Goal: Transaction & Acquisition: Download file/media

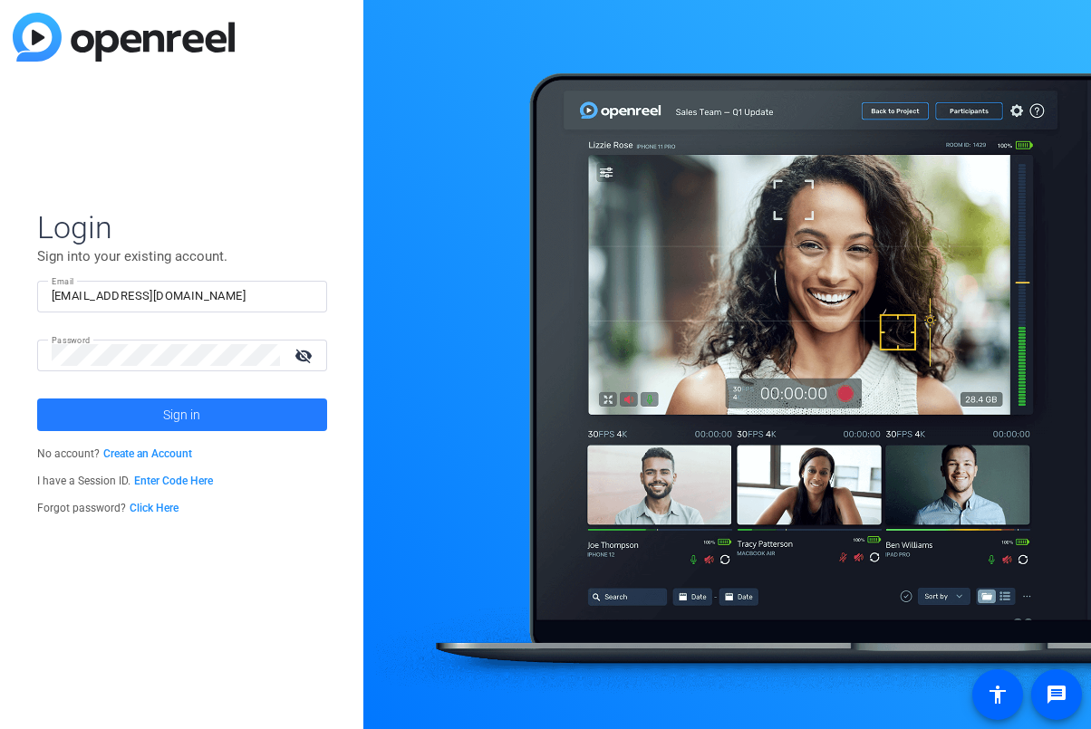
click at [229, 424] on span at bounding box center [182, 414] width 290 height 43
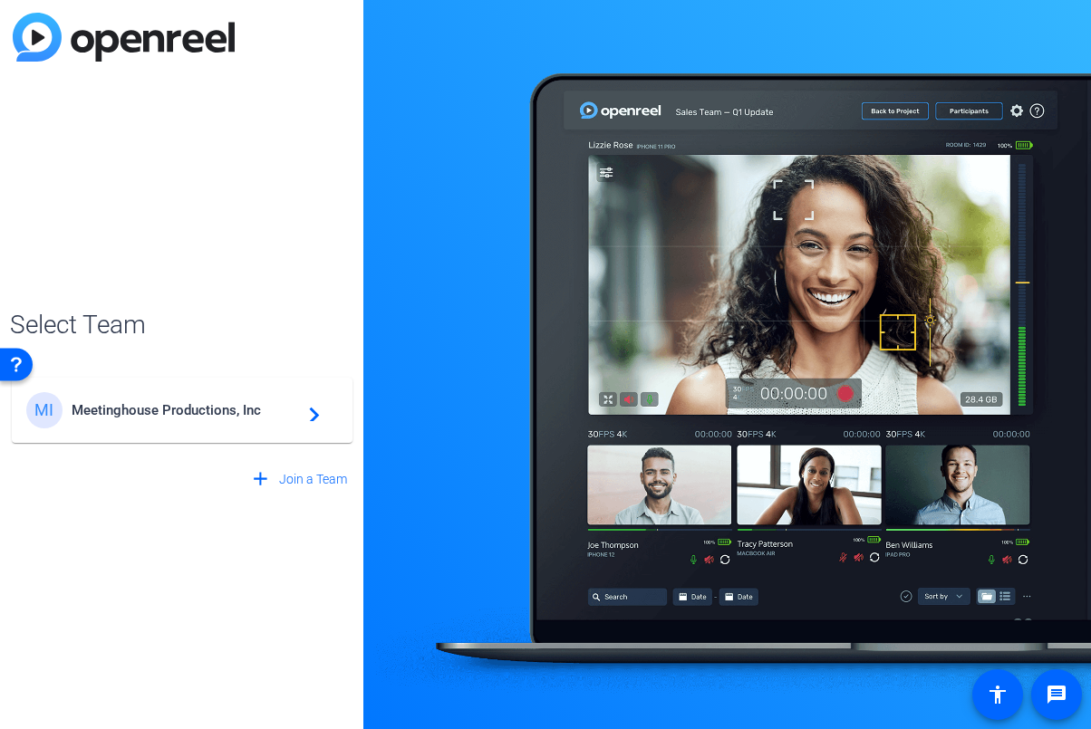
click at [237, 410] on span "Meetinghouse Productions, Inc" at bounding box center [185, 410] width 227 height 16
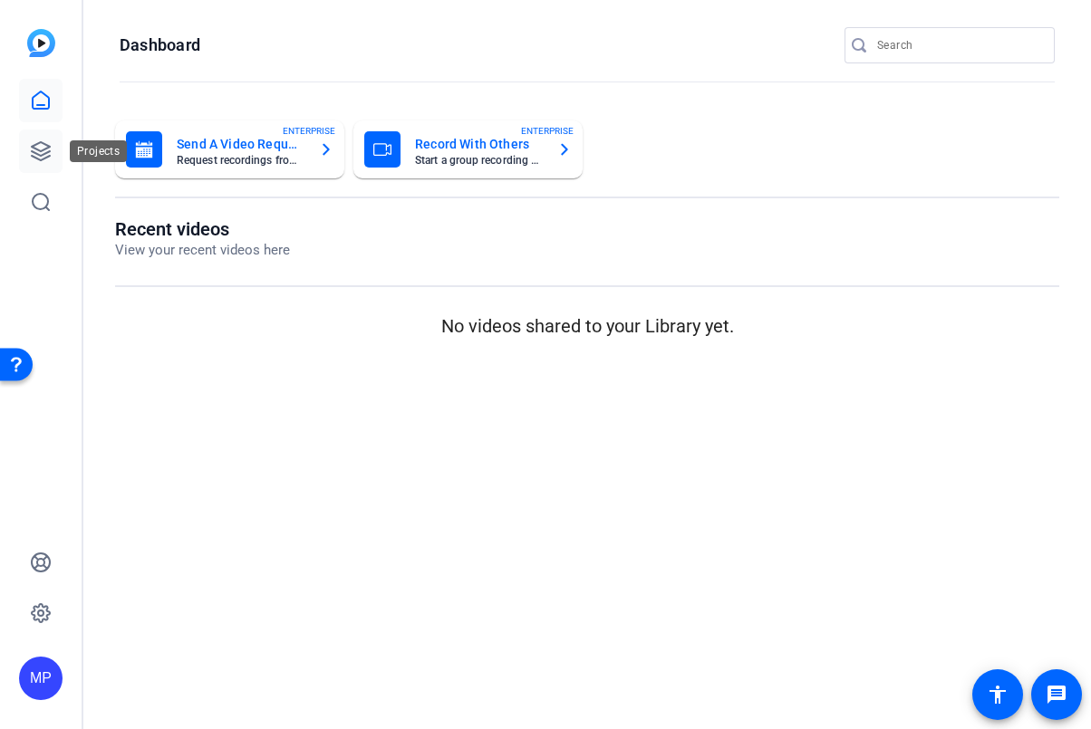
click at [38, 145] on icon at bounding box center [41, 151] width 22 height 22
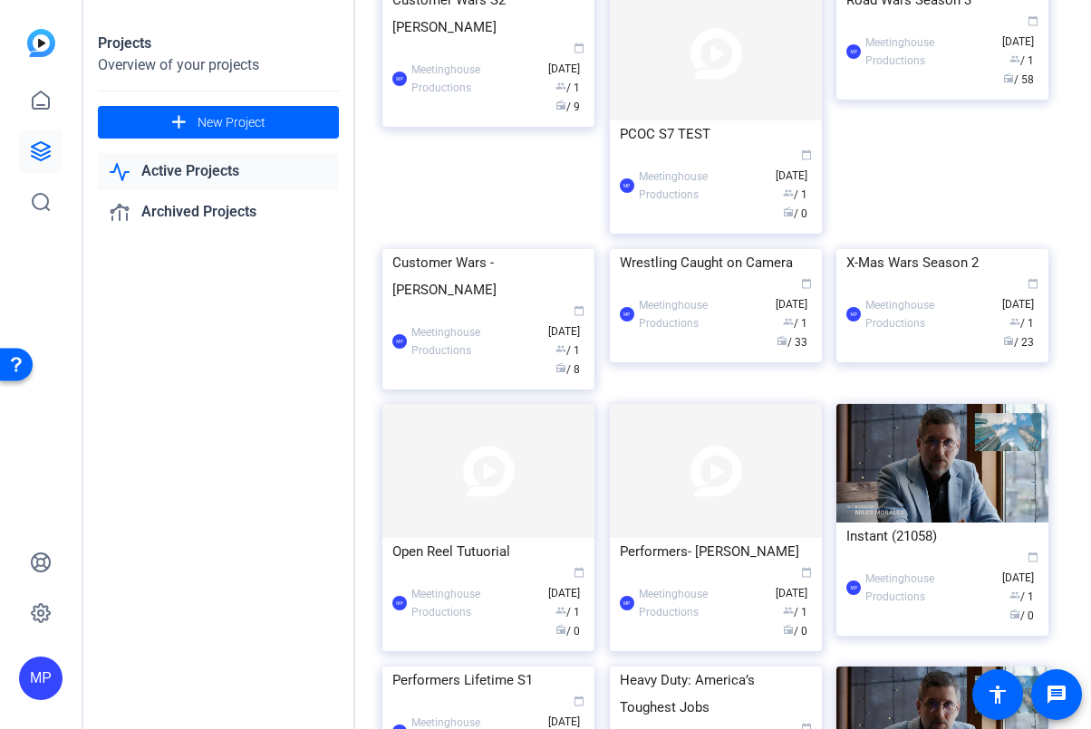
scroll to position [765, 0]
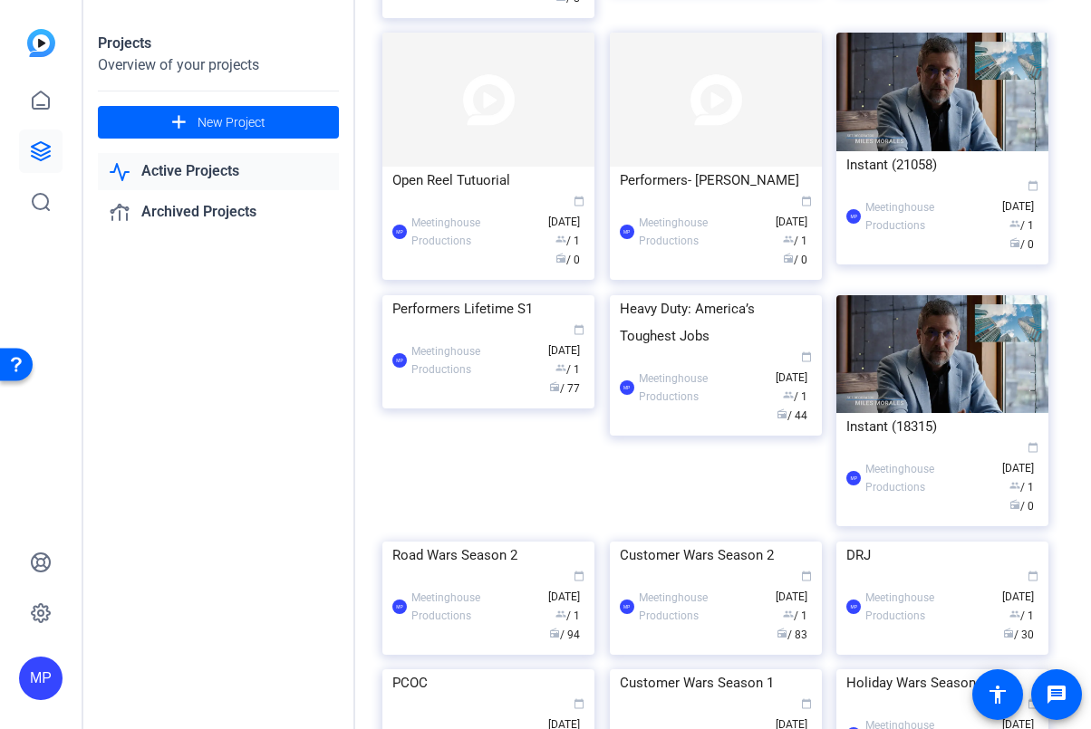
click at [243, 497] on div "Projects Overview of your projects add New Project Active Projects Archived Pro…" at bounding box center [219, 364] width 272 height 729
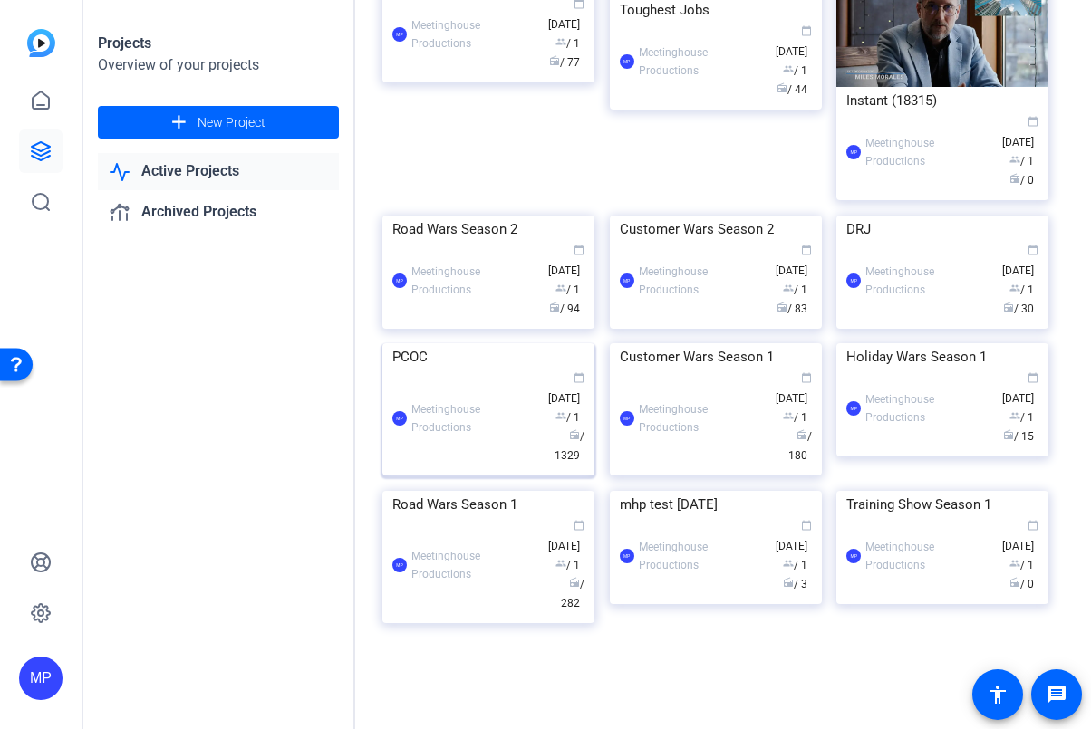
scroll to position [1486, 0]
click at [420, 371] on div "PCOC" at bounding box center [488, 356] width 192 height 27
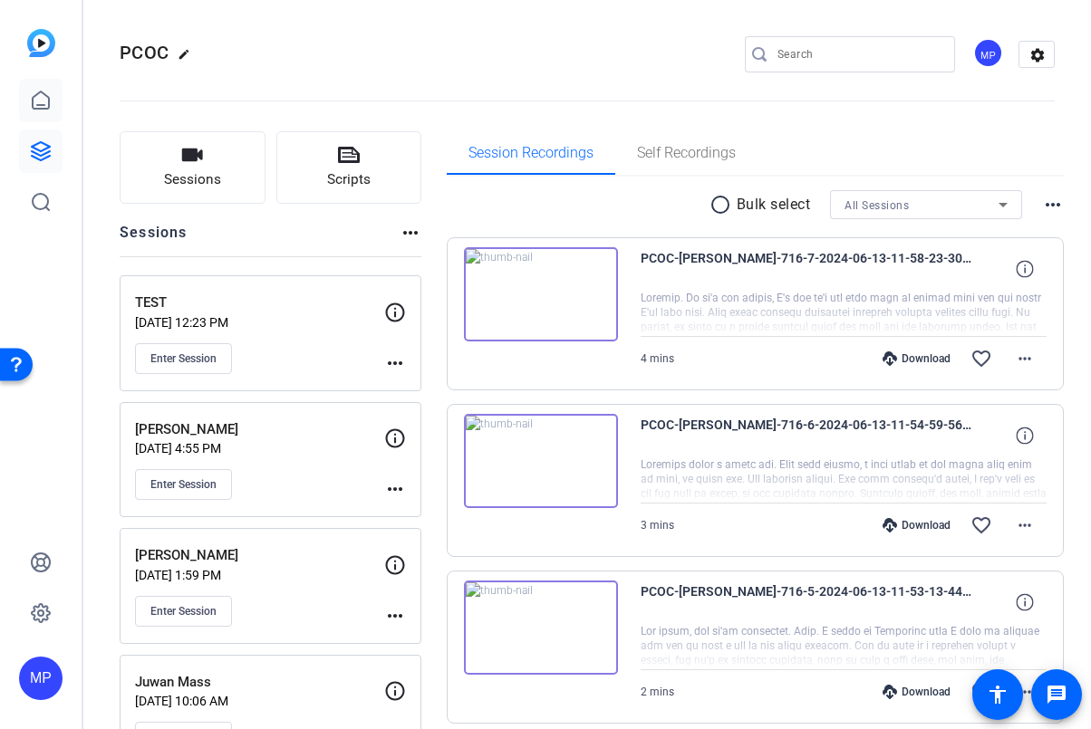
drag, startPoint x: 72, startPoint y: 725, endPoint x: 49, endPoint y: 103, distance: 622.0
click at [56, 101] on link at bounding box center [40, 100] width 43 height 43
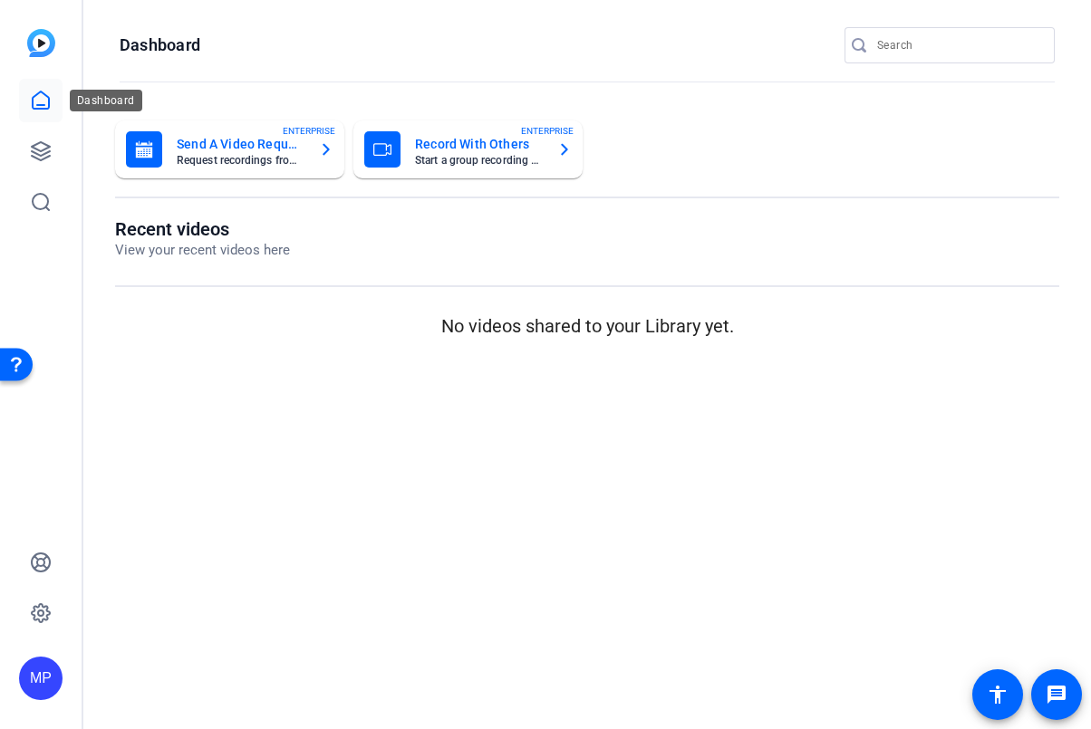
click at [49, 103] on icon at bounding box center [41, 100] width 16 height 17
click at [194, 233] on h1 "Recent videos" at bounding box center [202, 229] width 175 height 22
click at [39, 145] on icon at bounding box center [41, 151] width 22 height 22
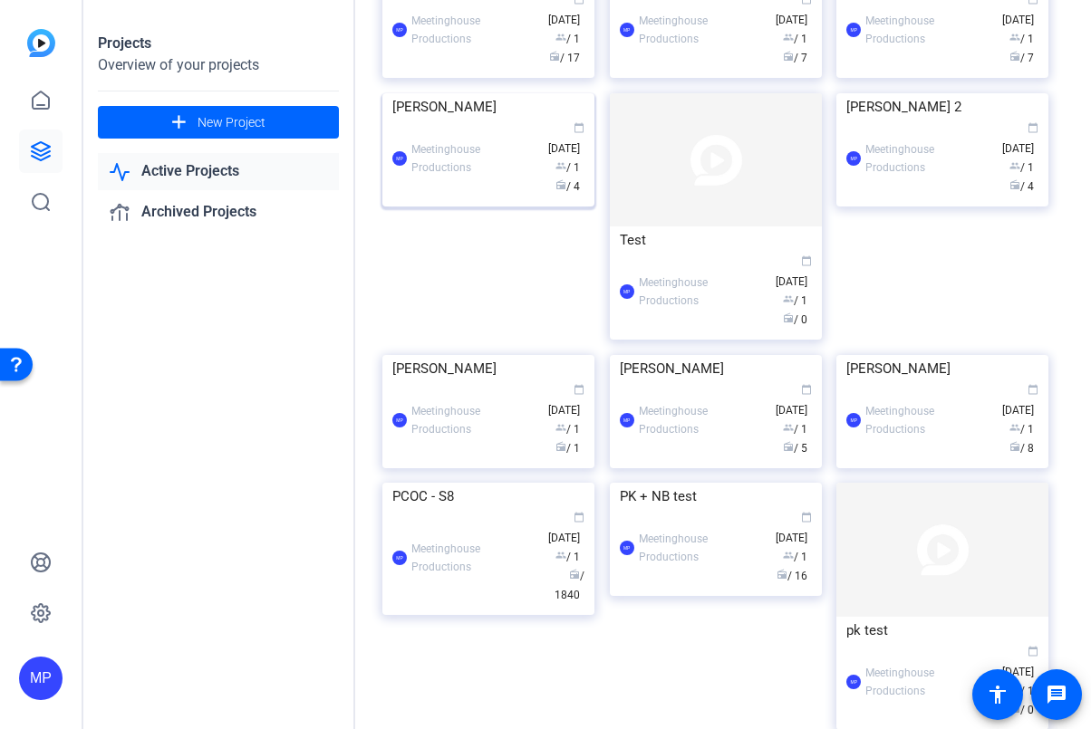
scroll to position [158, 0]
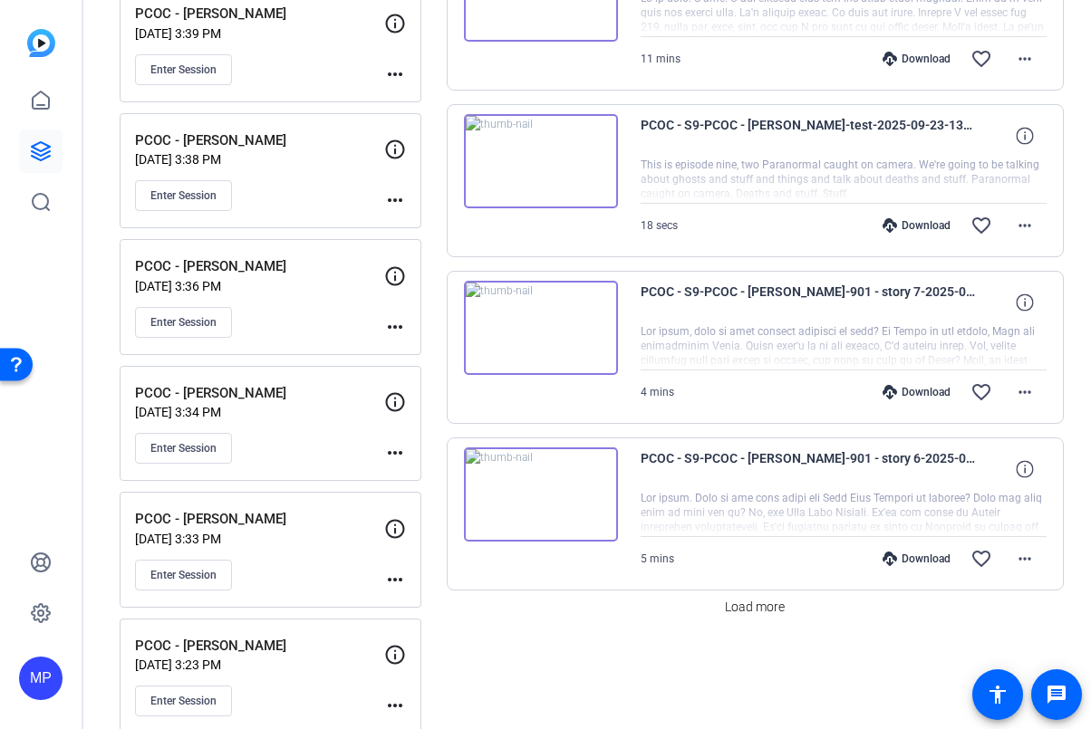
scroll to position [1327, 0]
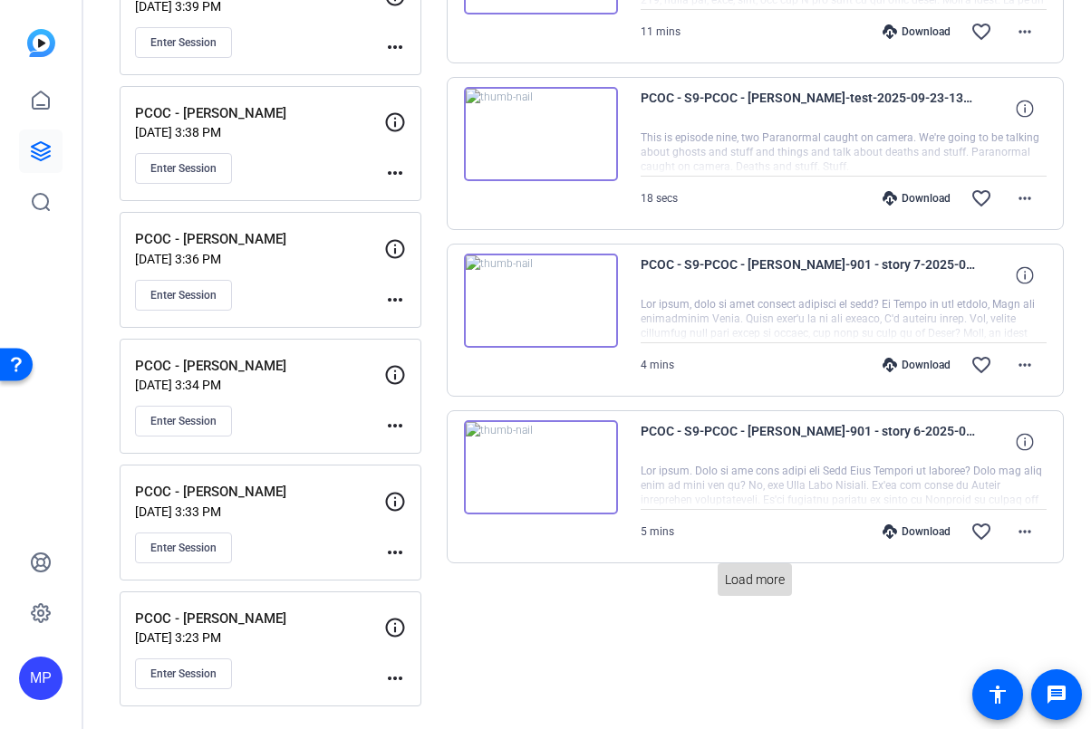
click at [758, 581] on span "Load more" at bounding box center [755, 580] width 60 height 19
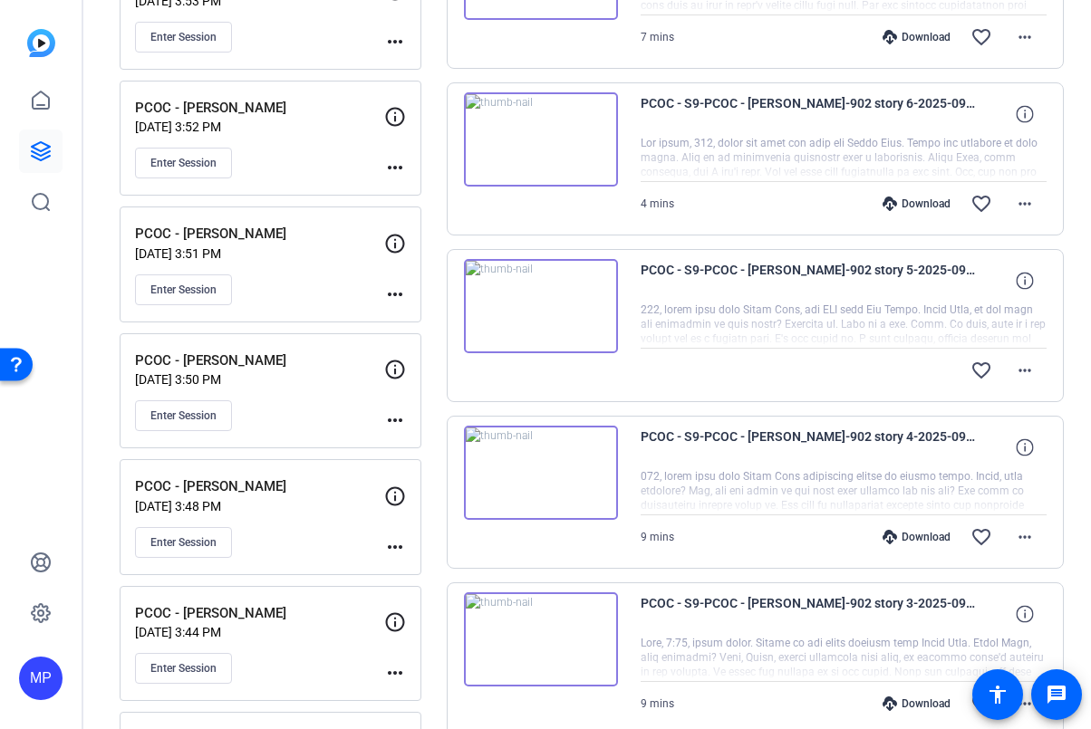
scroll to position [0, 0]
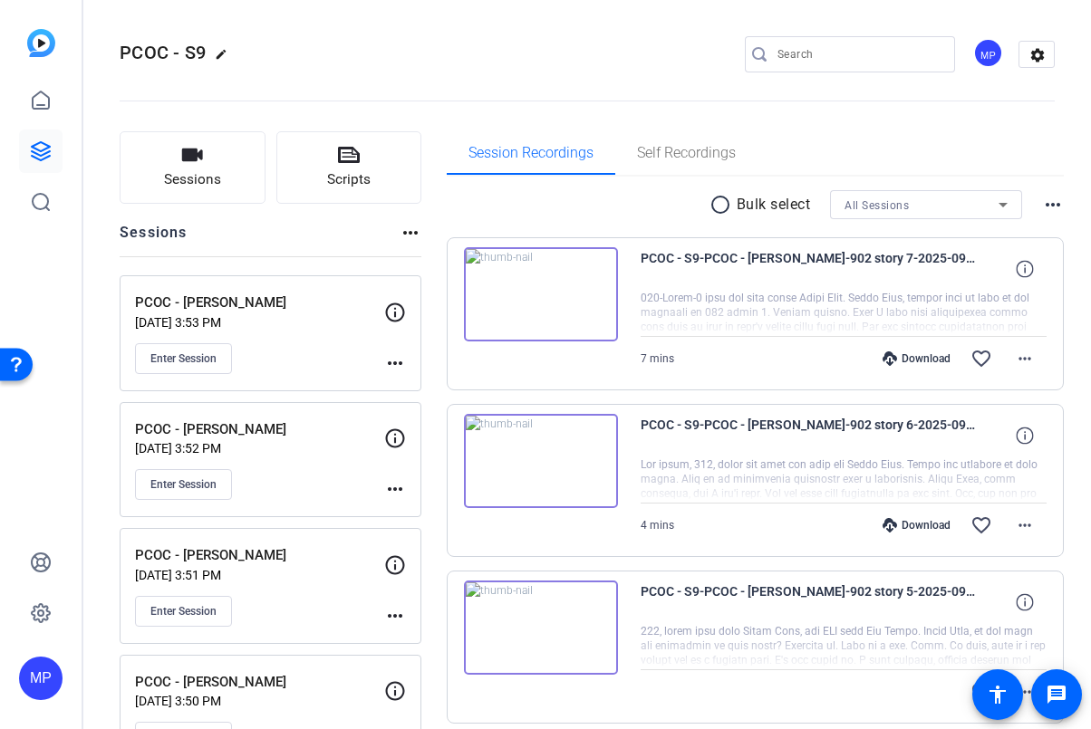
click at [715, 205] on mat-icon "radio_button_unchecked" at bounding box center [722, 205] width 27 height 22
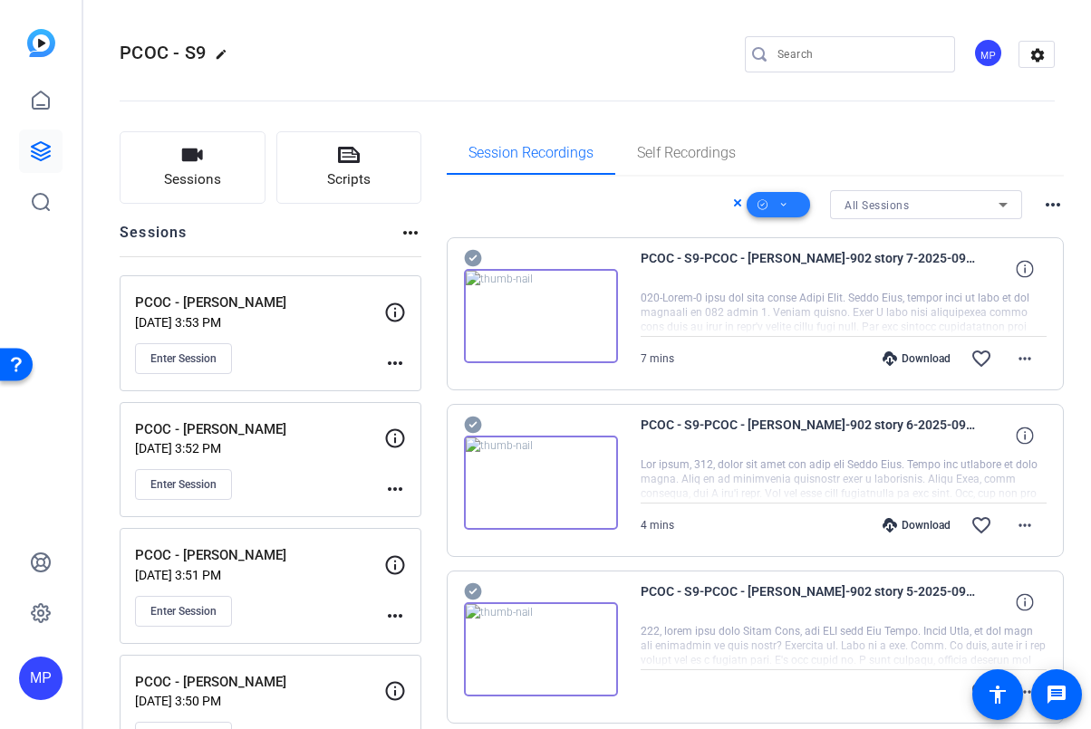
click at [779, 210] on icon at bounding box center [783, 205] width 9 height 23
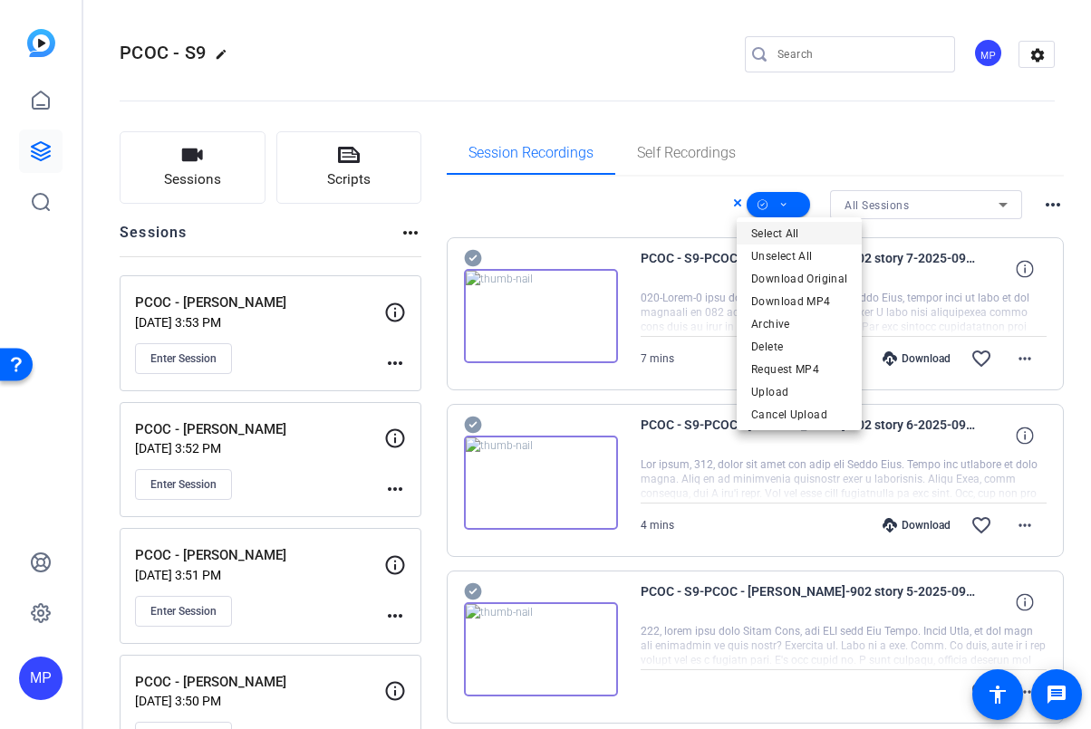
click at [784, 236] on span "Select All" at bounding box center [799, 234] width 96 height 22
click at [773, 205] on div at bounding box center [545, 364] width 1091 height 729
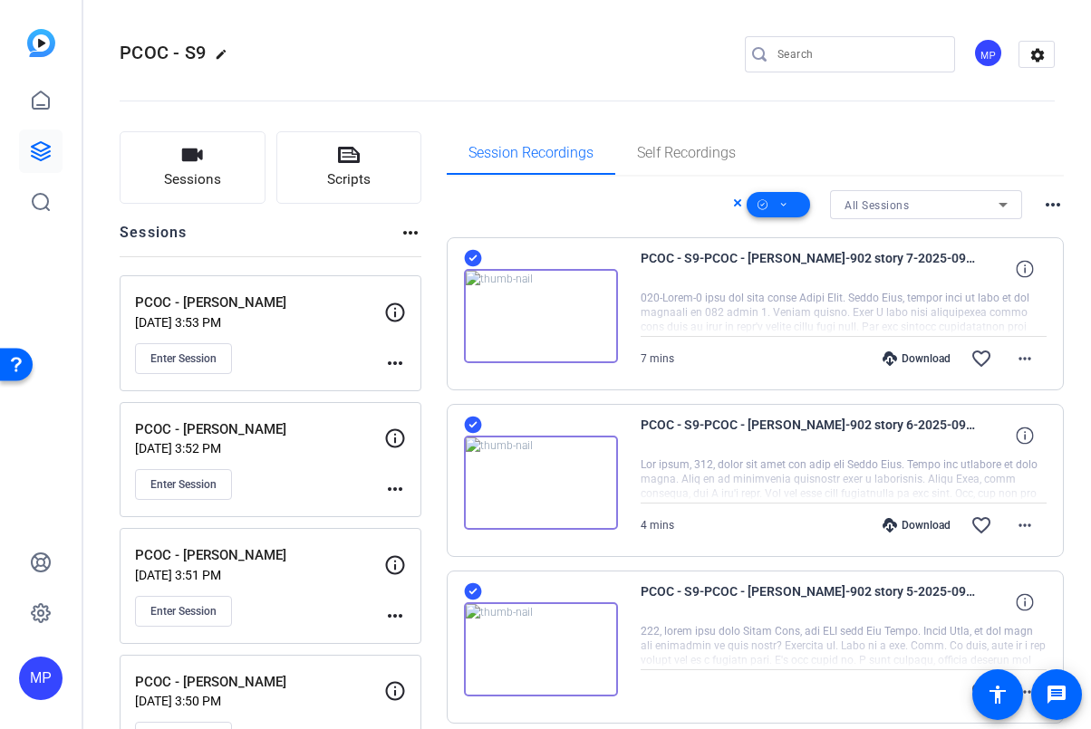
click at [779, 208] on icon at bounding box center [783, 205] width 9 height 23
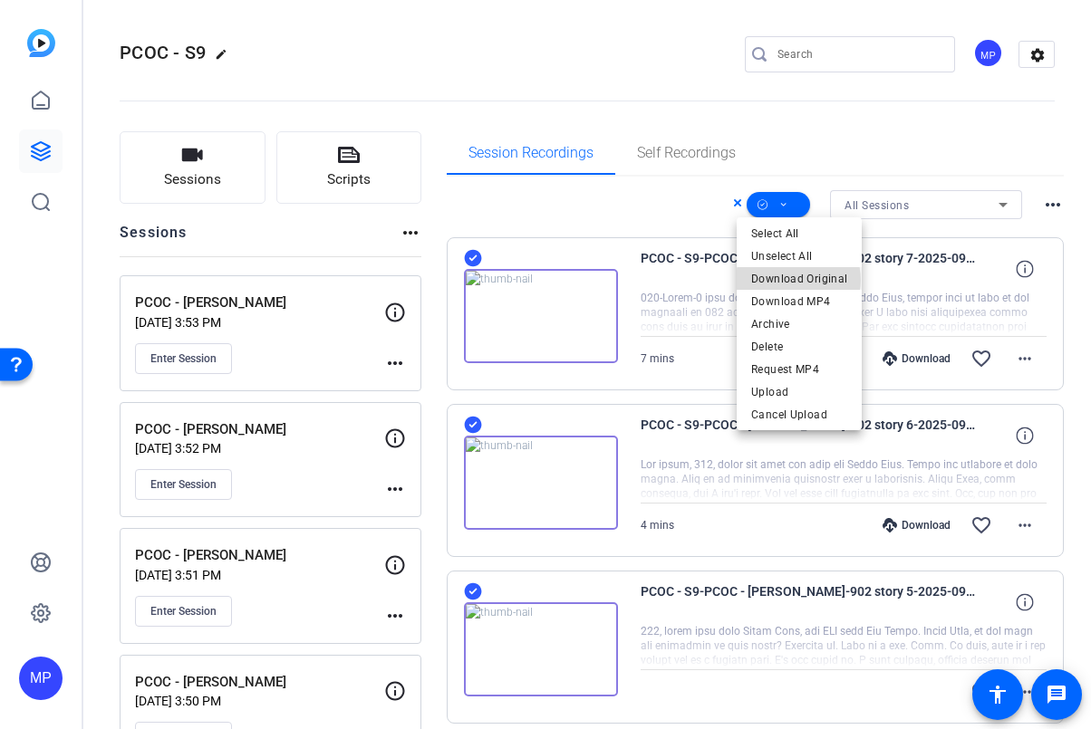
click at [798, 280] on span "Download Original" at bounding box center [799, 279] width 96 height 22
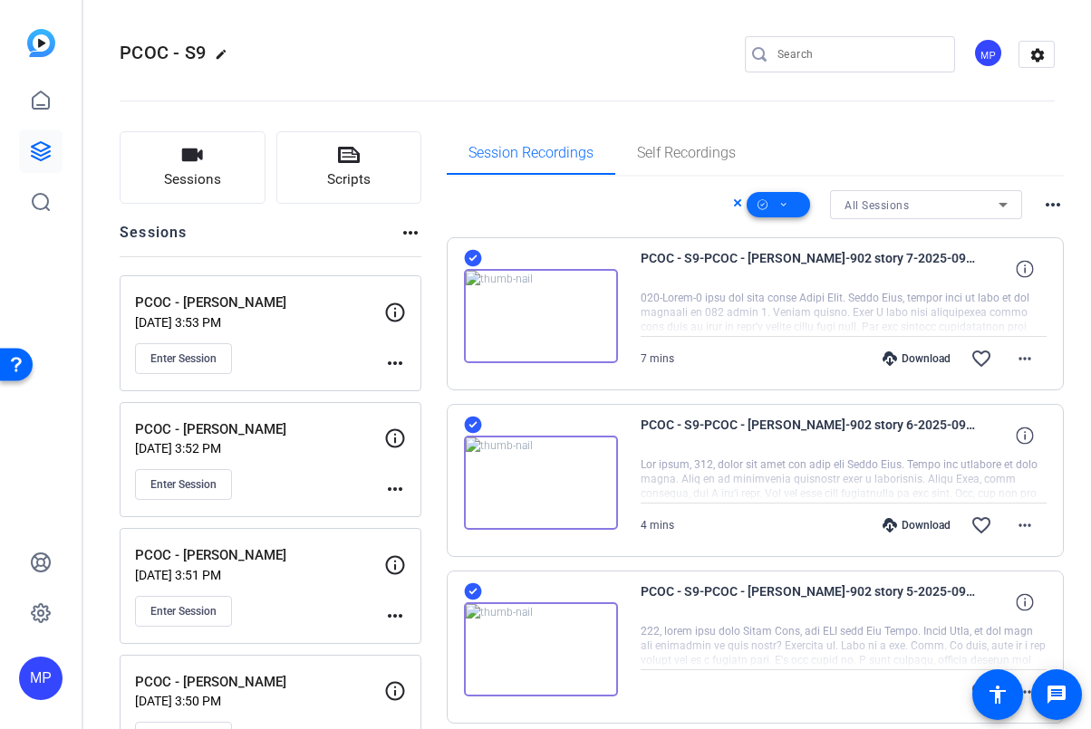
click at [779, 208] on icon at bounding box center [783, 205] width 9 height 23
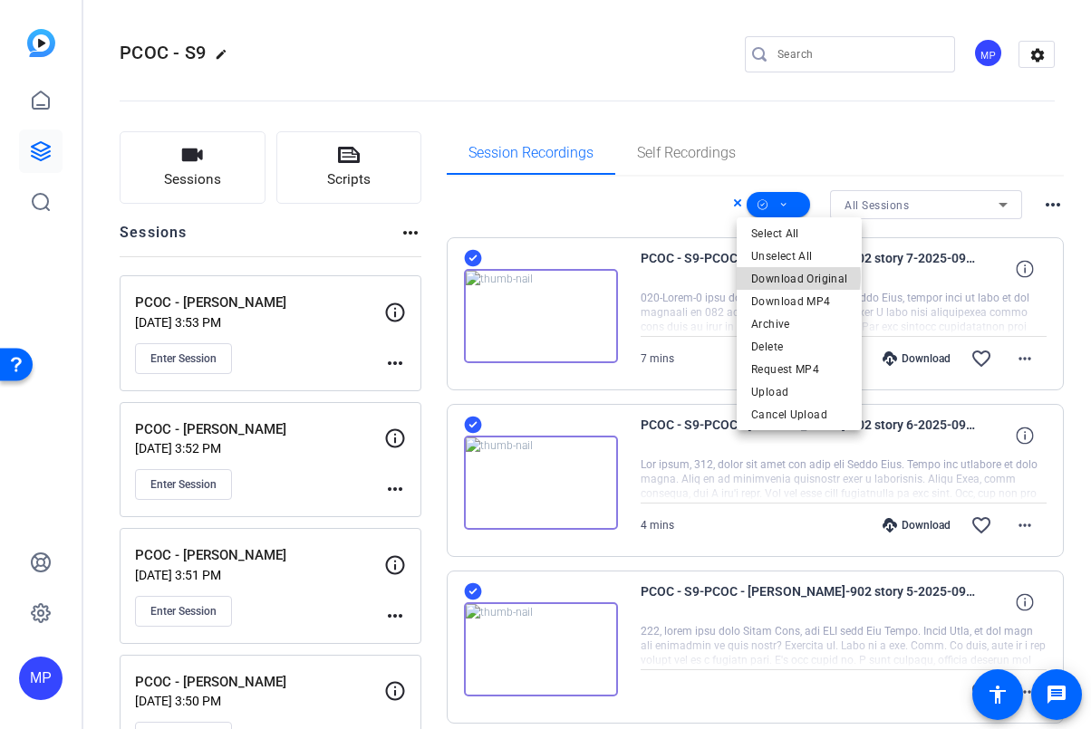
click at [793, 277] on span "Download Original" at bounding box center [799, 279] width 96 height 22
